Goal: Task Accomplishment & Management: Use online tool/utility

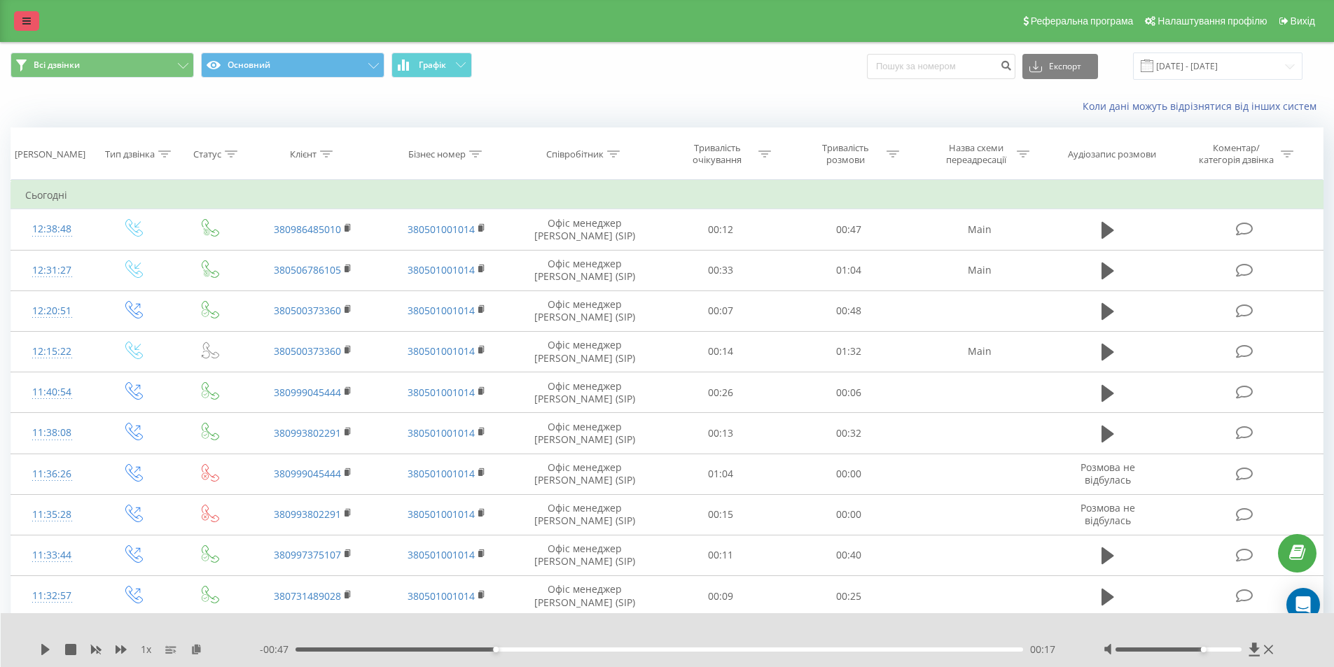
click at [32, 25] on link at bounding box center [26, 21] width 25 height 20
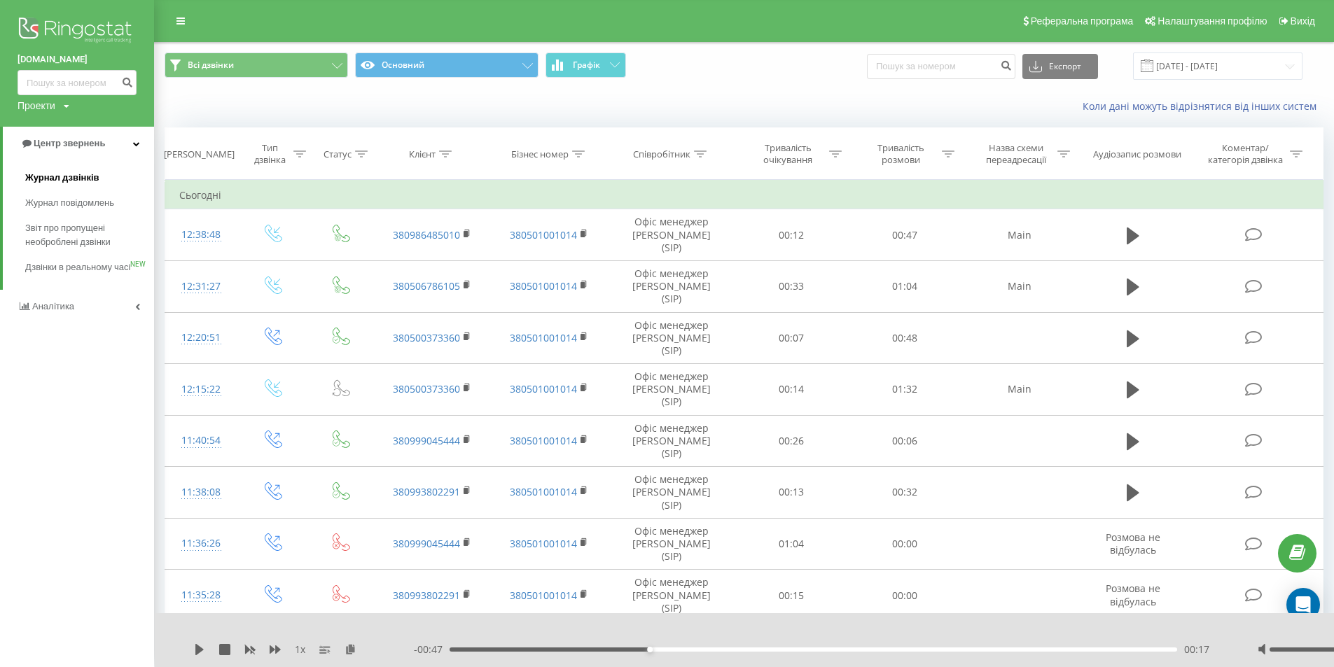
click at [64, 179] on span "Журнал дзвінків" at bounding box center [62, 178] width 74 height 14
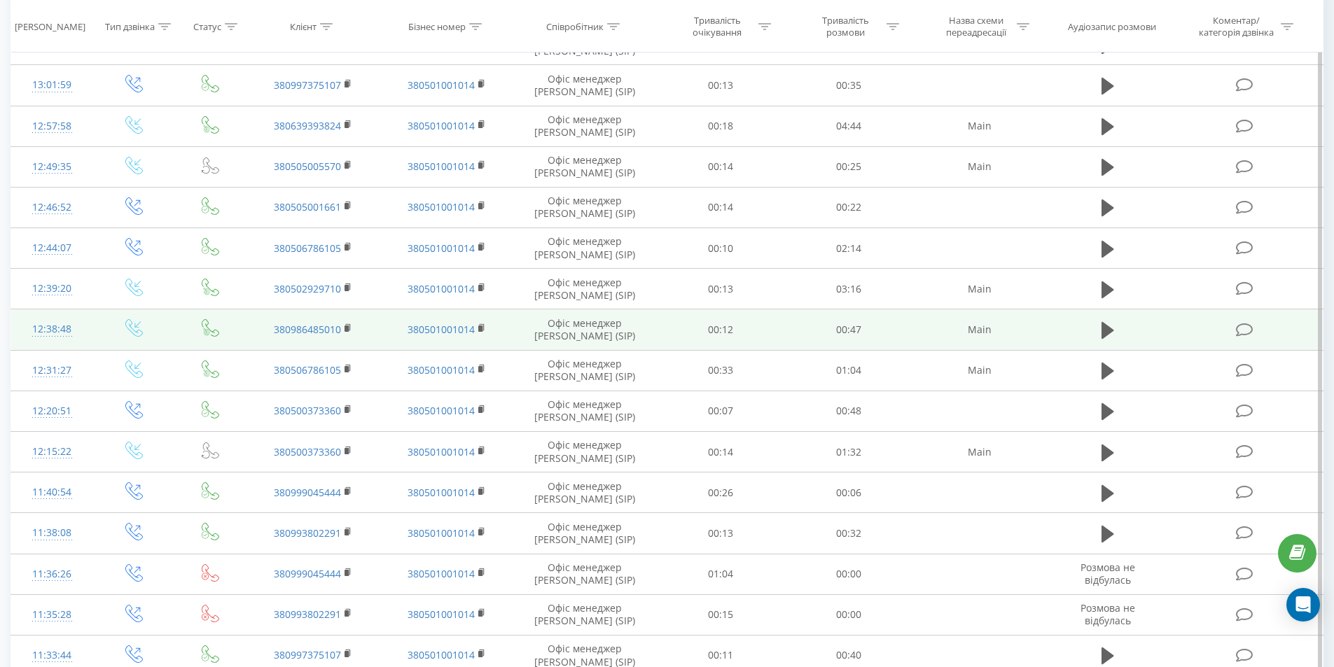
scroll to position [350, 0]
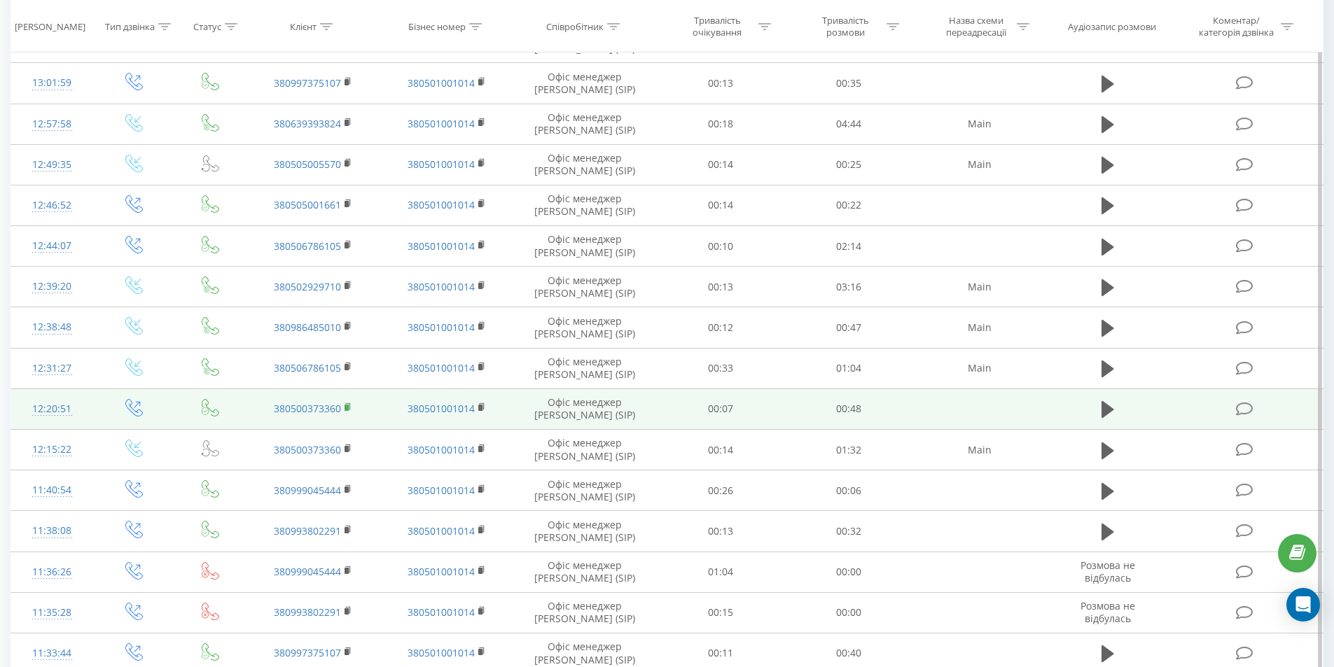
click at [349, 407] on rect at bounding box center [347, 408] width 4 height 6
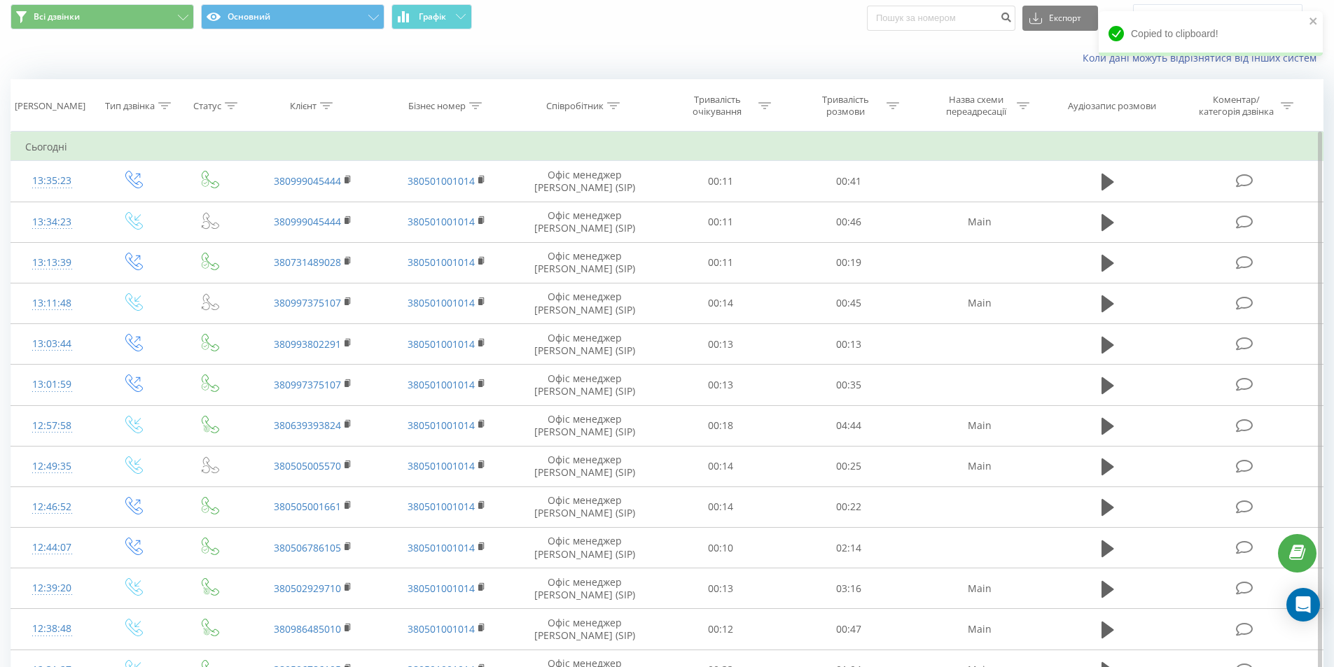
scroll to position [0, 0]
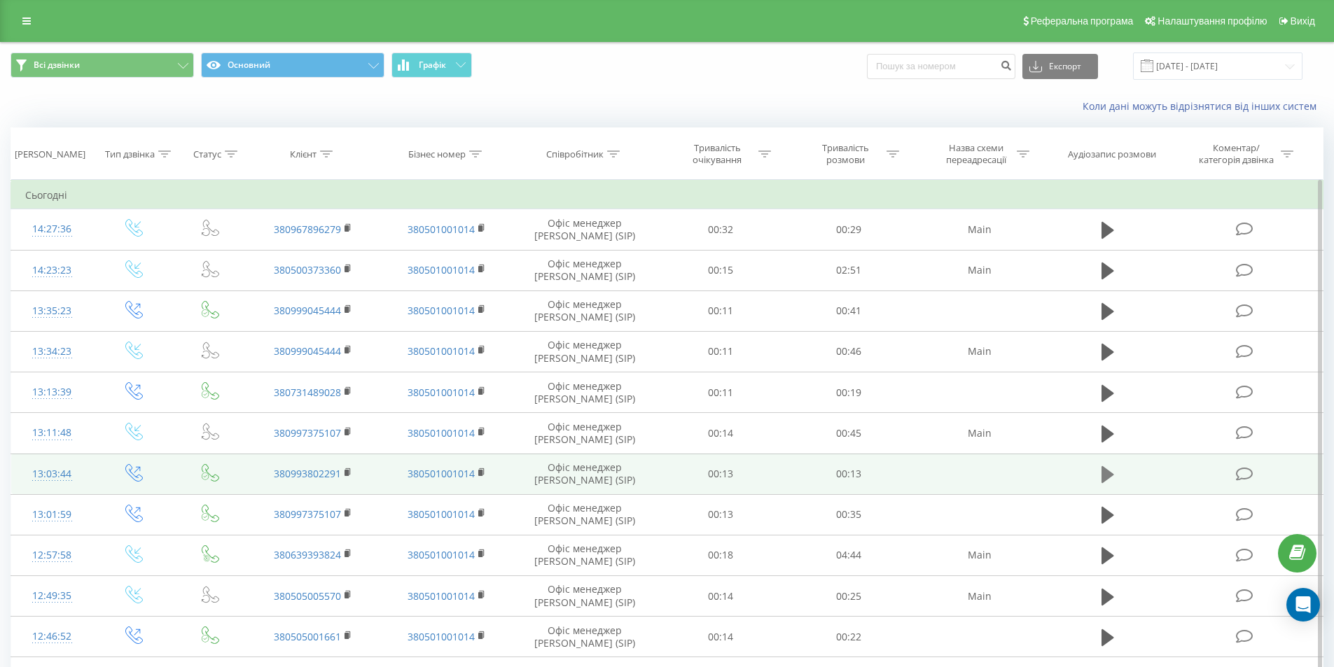
click at [1104, 473] on icon at bounding box center [1107, 474] width 13 height 17
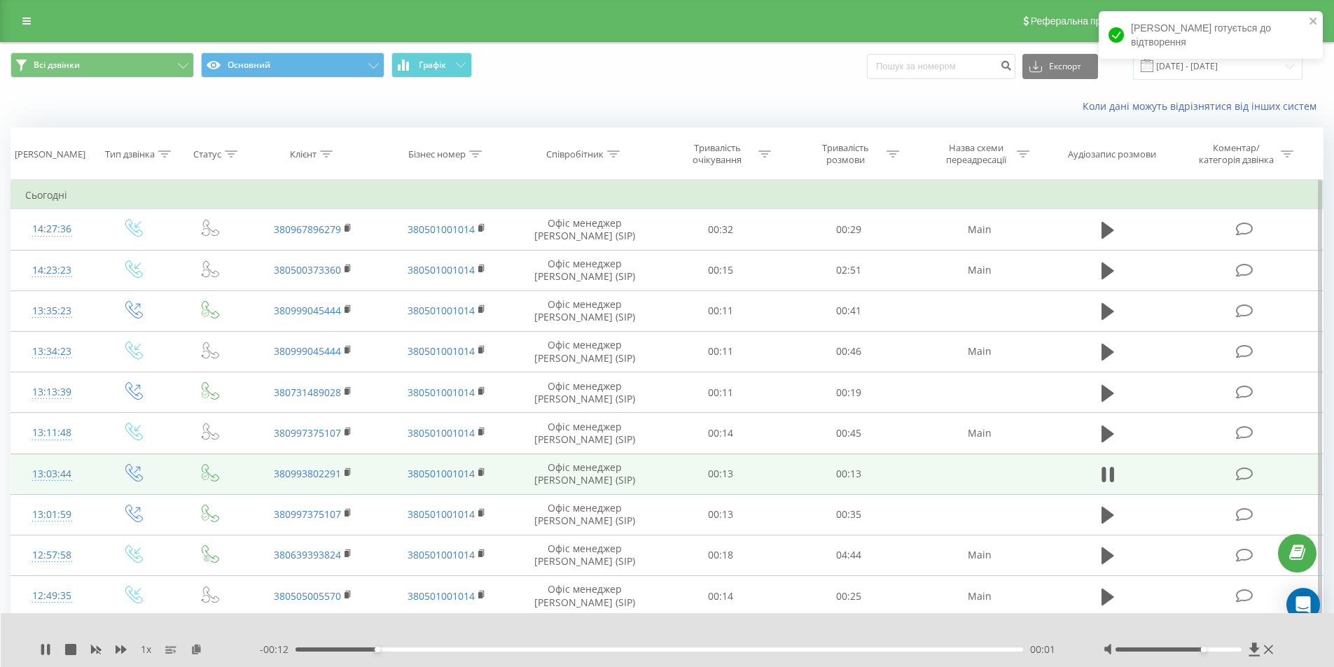
drag, startPoint x: 1180, startPoint y: 651, endPoint x: 1209, endPoint y: 651, distance: 29.4
click at [1209, 651] on div at bounding box center [1178, 650] width 126 height 4
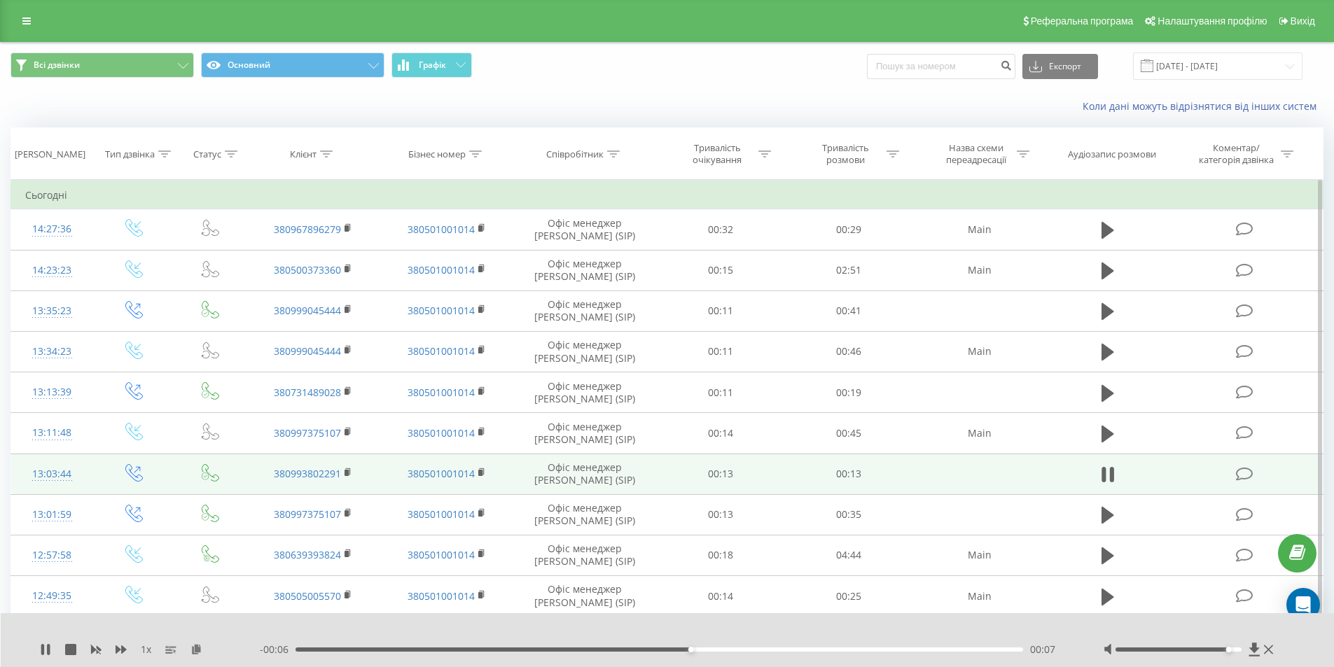
drag, startPoint x: 1213, startPoint y: 651, endPoint x: 1236, endPoint y: 648, distance: 23.3
click at [1235, 648] on div at bounding box center [1178, 650] width 126 height 4
drag, startPoint x: 1228, startPoint y: 648, endPoint x: 1235, endPoint y: 651, distance: 7.5
click at [1235, 651] on div at bounding box center [1178, 650] width 126 height 4
click at [1107, 474] on icon at bounding box center [1107, 474] width 13 height 17
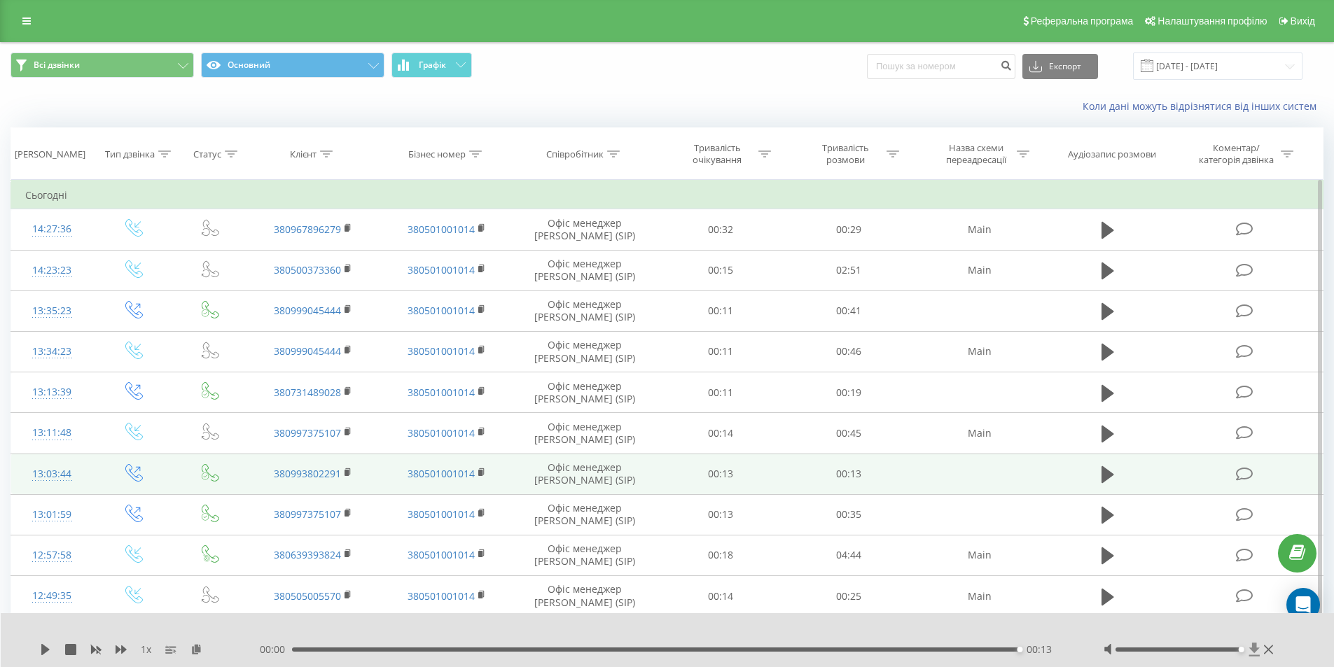
drag, startPoint x: 1233, startPoint y: 651, endPoint x: 1260, endPoint y: 647, distance: 26.8
click at [1260, 647] on div at bounding box center [1191, 650] width 174 height 14
click at [1013, 650] on div "00:00 00:13 00:13" at bounding box center [664, 650] width 809 height 14
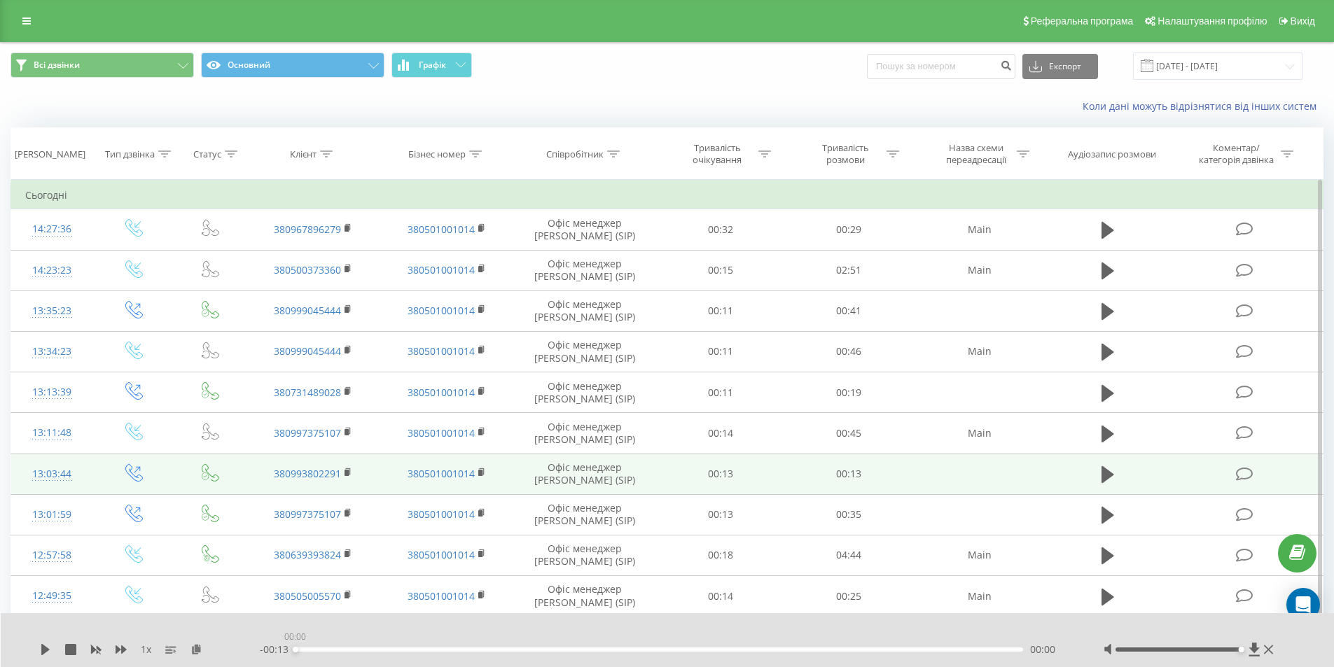
drag, startPoint x: 1019, startPoint y: 648, endPoint x: 223, endPoint y: 669, distance: 796.4
click at [223, 667] on html "[DOMAIN_NAME] Проекти [DOMAIN_NAME] Центр звернень Журнал дзвінків Журнал повід…" at bounding box center [667, 333] width 1334 height 667
click at [44, 653] on icon at bounding box center [45, 649] width 8 height 11
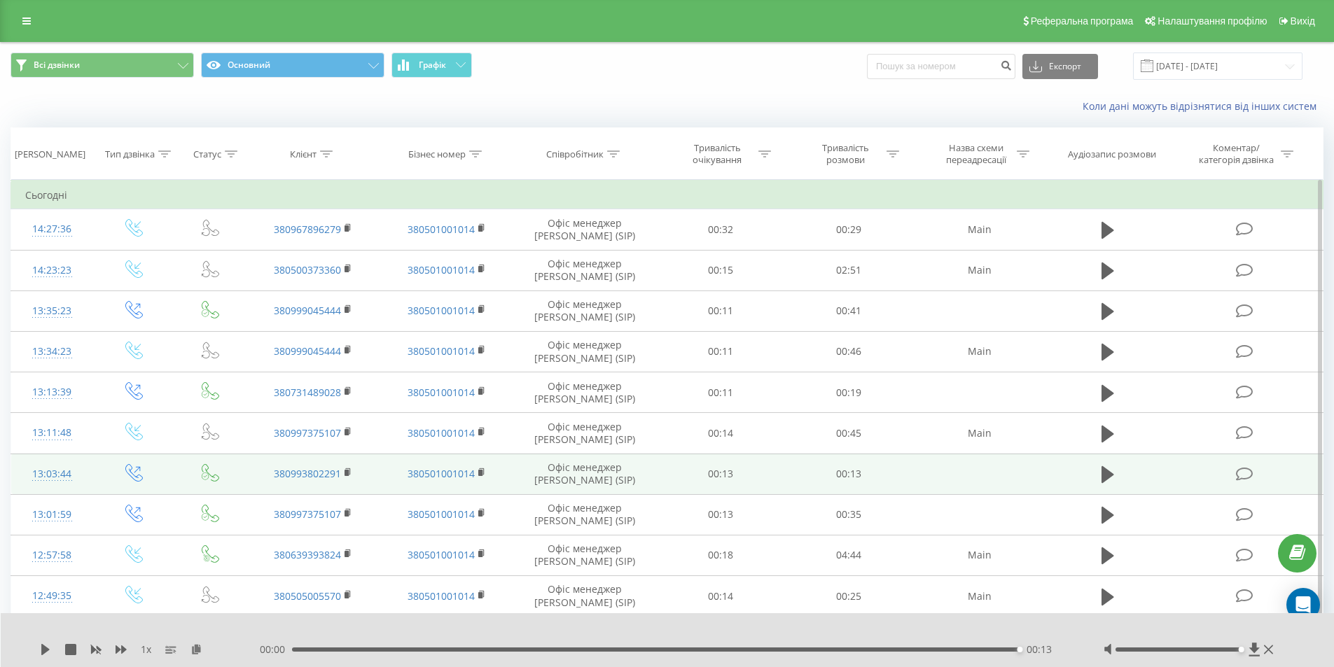
click at [117, 108] on div "Коли дані можуть відрізнятися вiд інших систем" at bounding box center [667, 107] width 1333 height 34
